Goal: Information Seeking & Learning: Learn about a topic

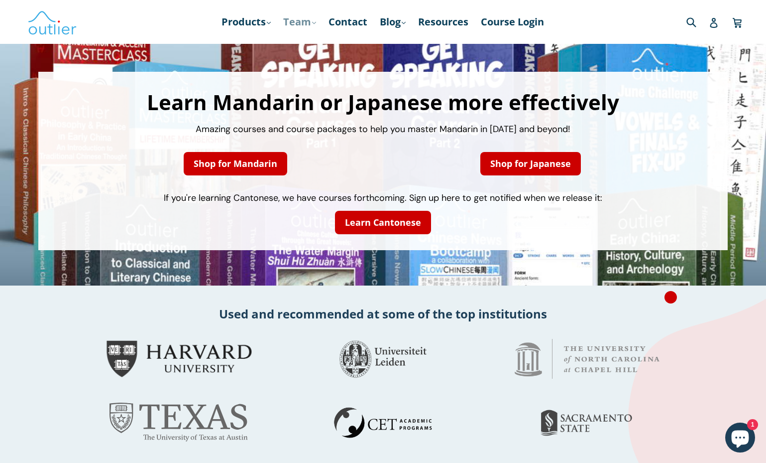
click at [291, 19] on link "Team .cls-1{fill:#231f20} expand" at bounding box center [299, 22] width 43 height 18
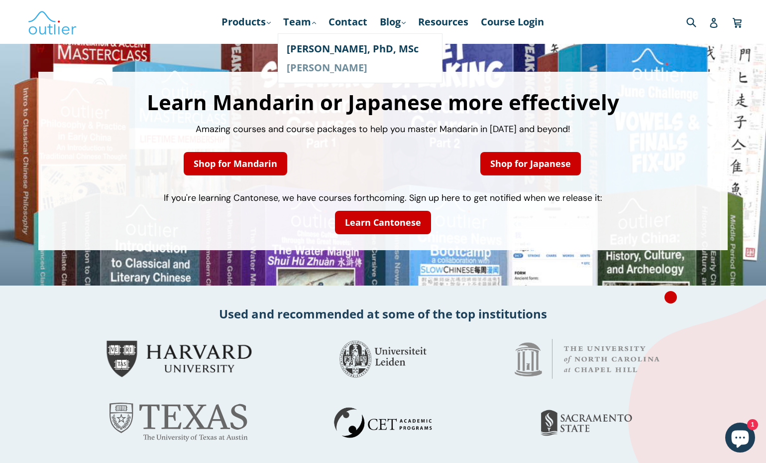
click at [309, 71] on link "[PERSON_NAME]" at bounding box center [360, 67] width 147 height 19
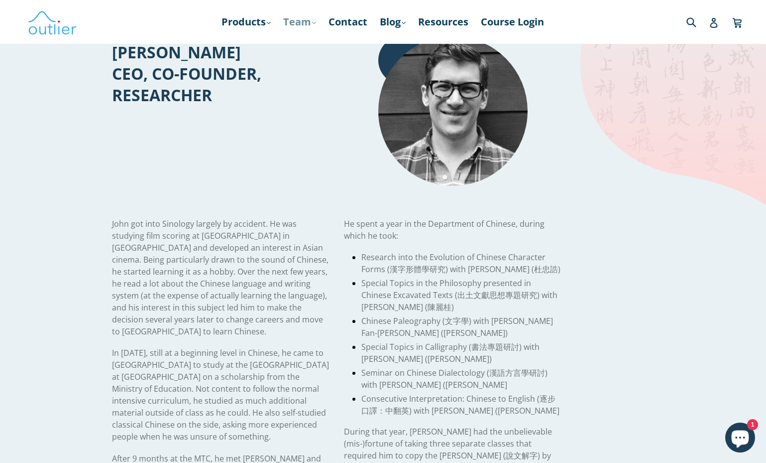
click at [292, 20] on link "Team .cls-1{fill:#231f20} expand" at bounding box center [299, 22] width 43 height 18
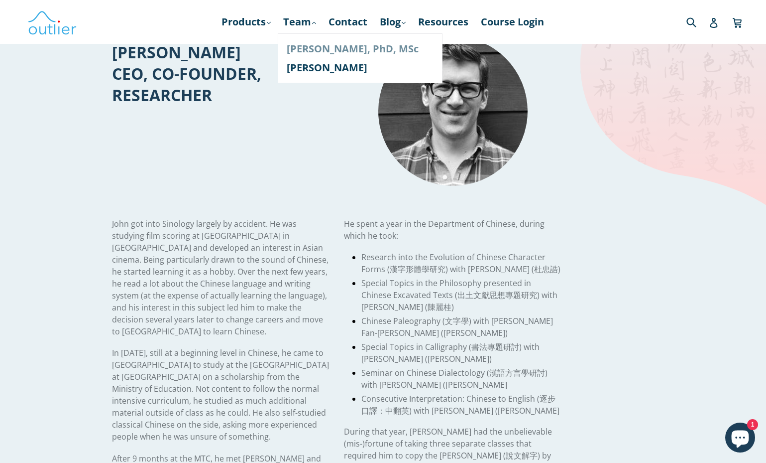
click at [300, 46] on link "[PERSON_NAME], PhD, MSc" at bounding box center [360, 48] width 147 height 19
